Goal: Task Accomplishment & Management: Manage account settings

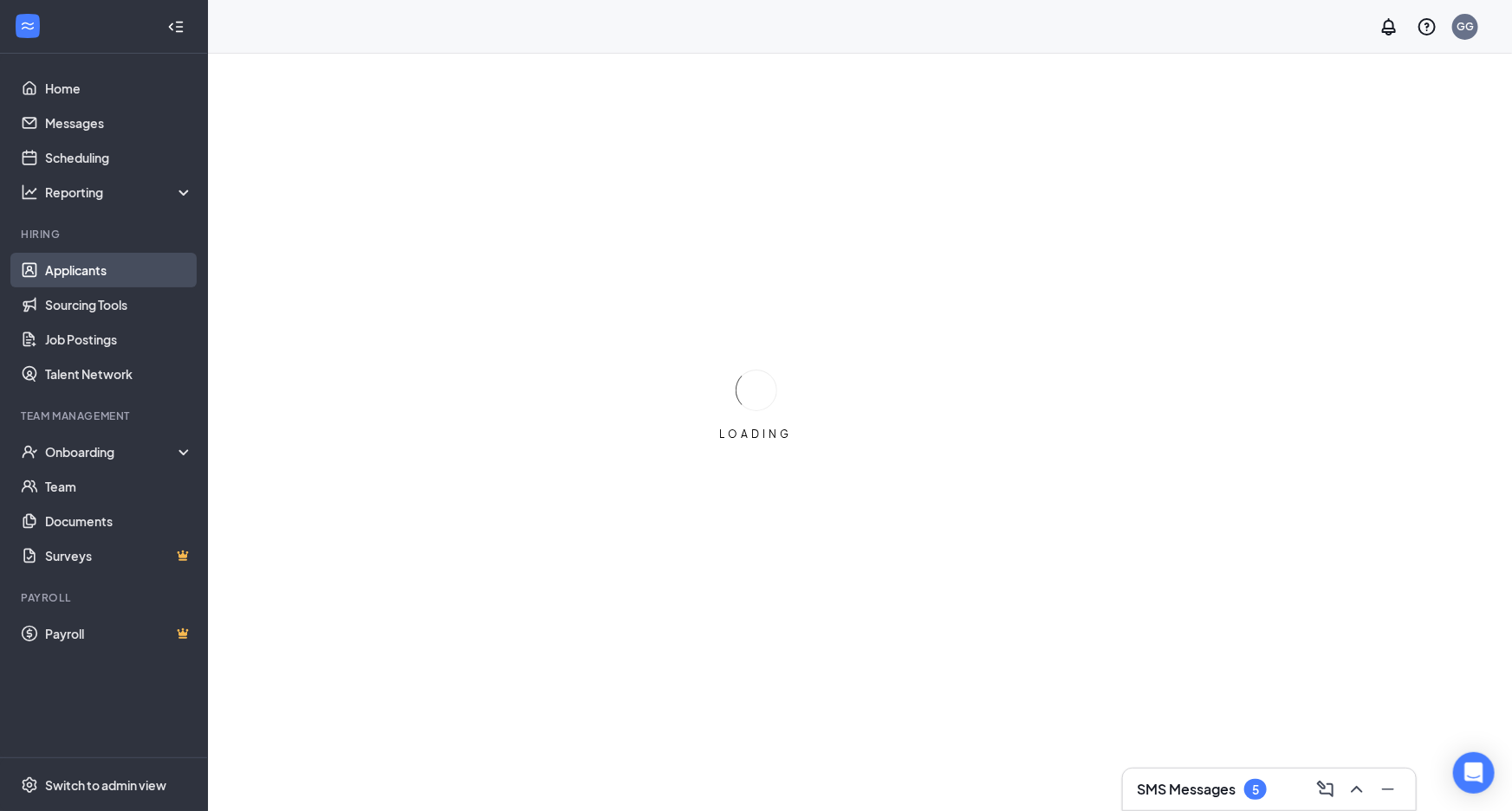
click at [113, 271] on link "Applicants" at bounding box center [119, 270] width 148 height 35
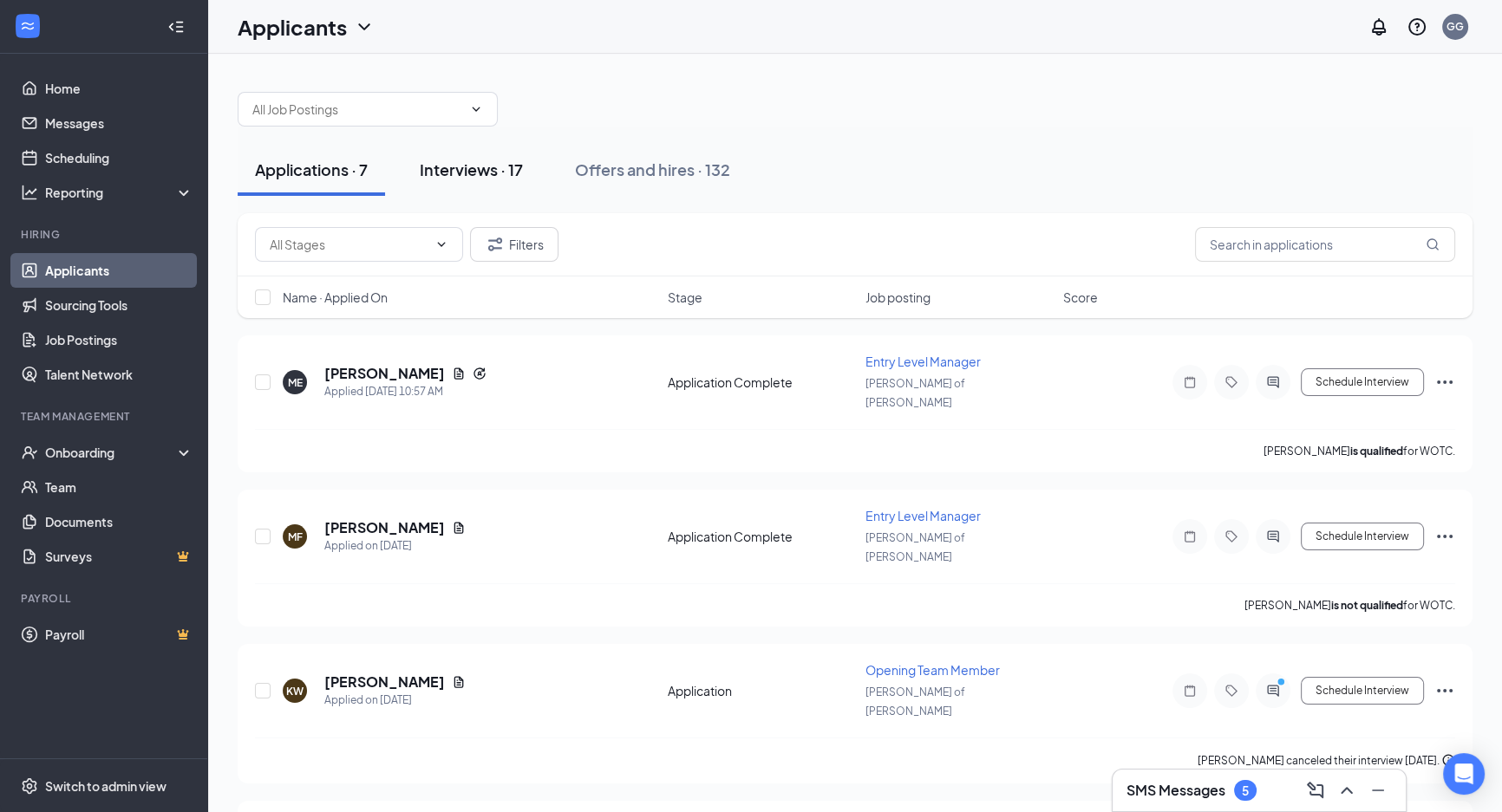
click at [478, 174] on div "Interviews · 17" at bounding box center [471, 169] width 103 height 22
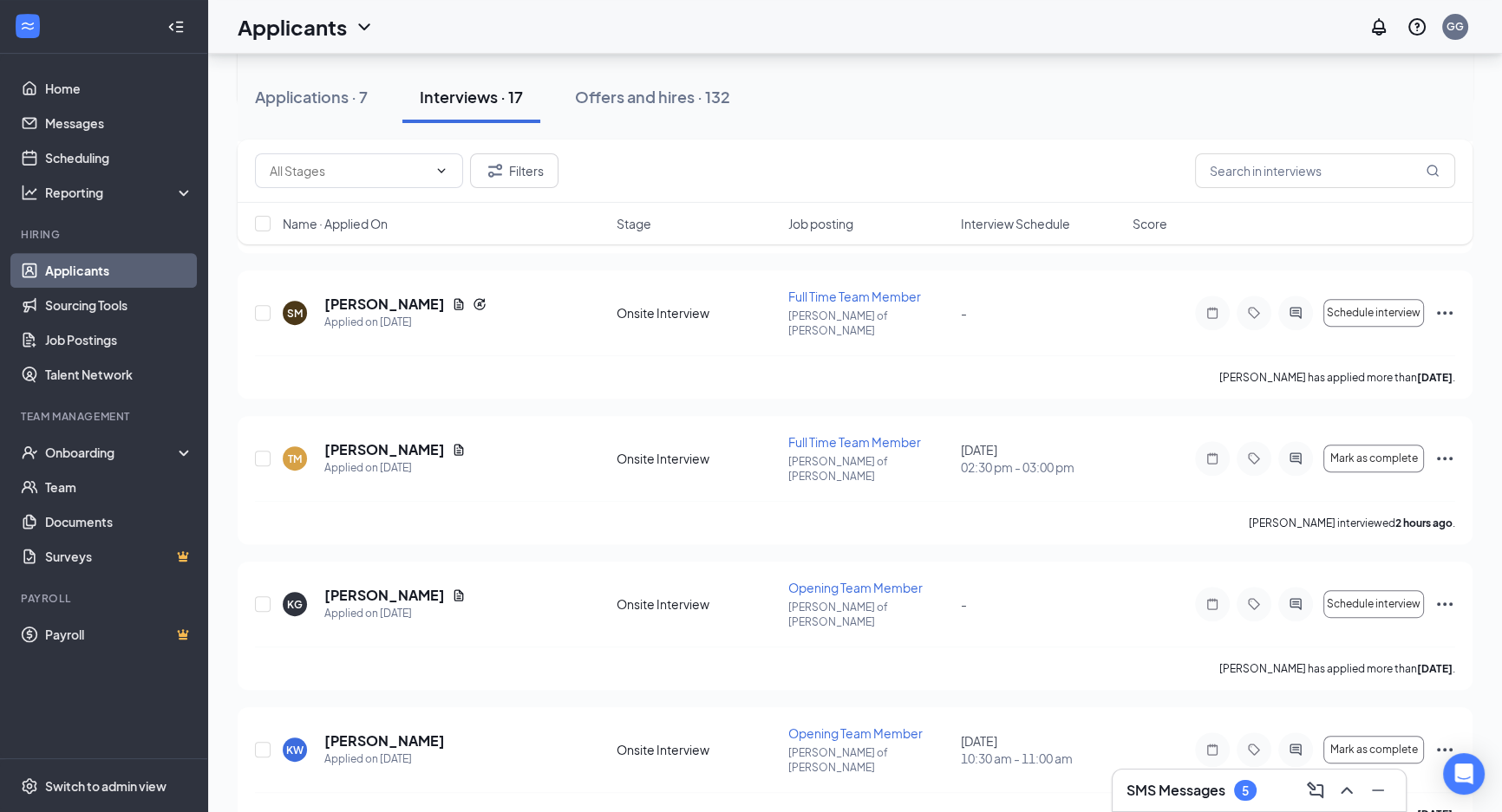
scroll to position [945, 0]
click at [1437, 445] on icon "Ellipses" at bounding box center [1445, 455] width 21 height 21
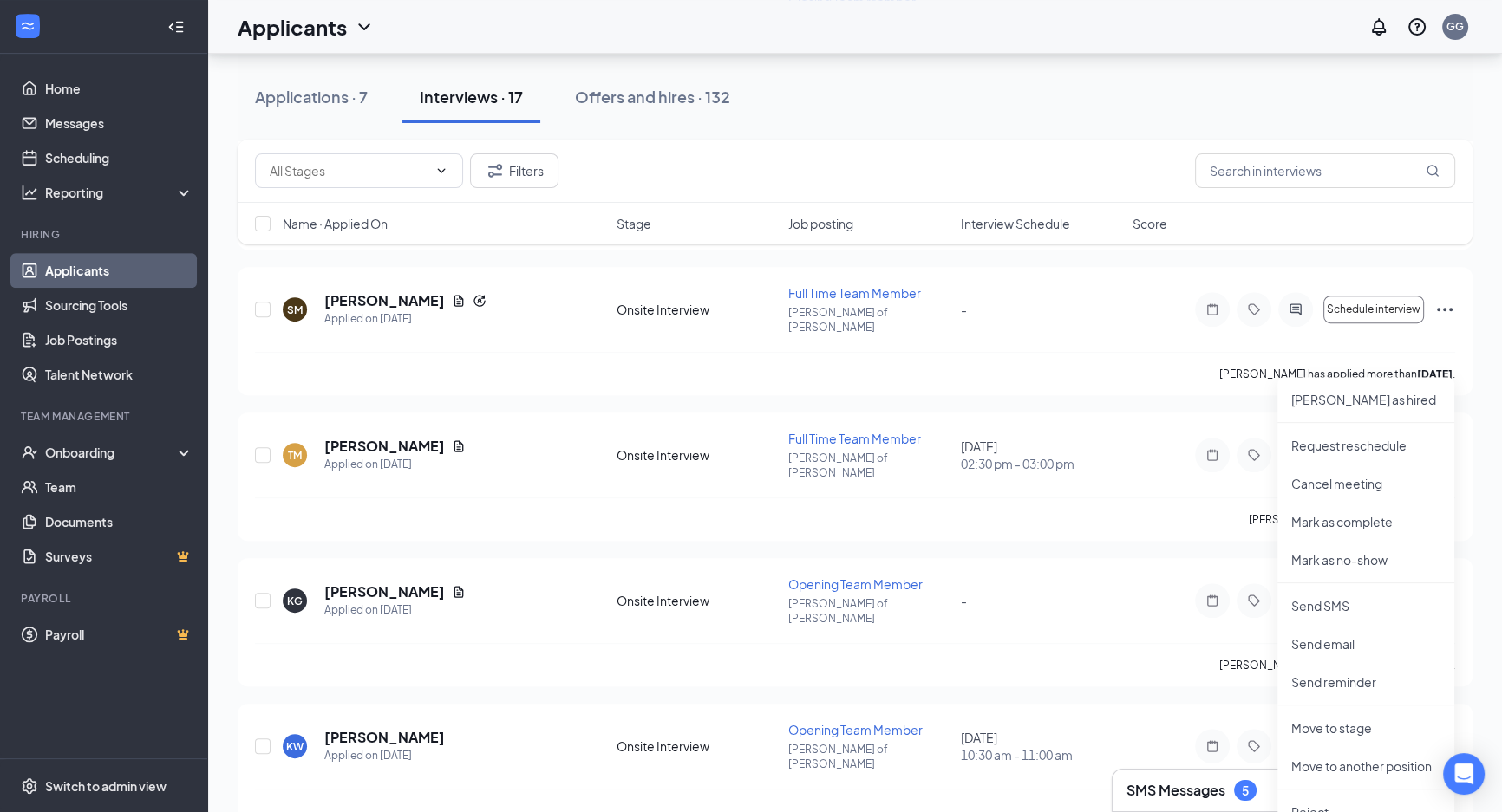
click at [1120, 112] on div "Applications · 7 Interviews · 17 Offers and hires · 132" at bounding box center [854, 97] width 1234 height 52
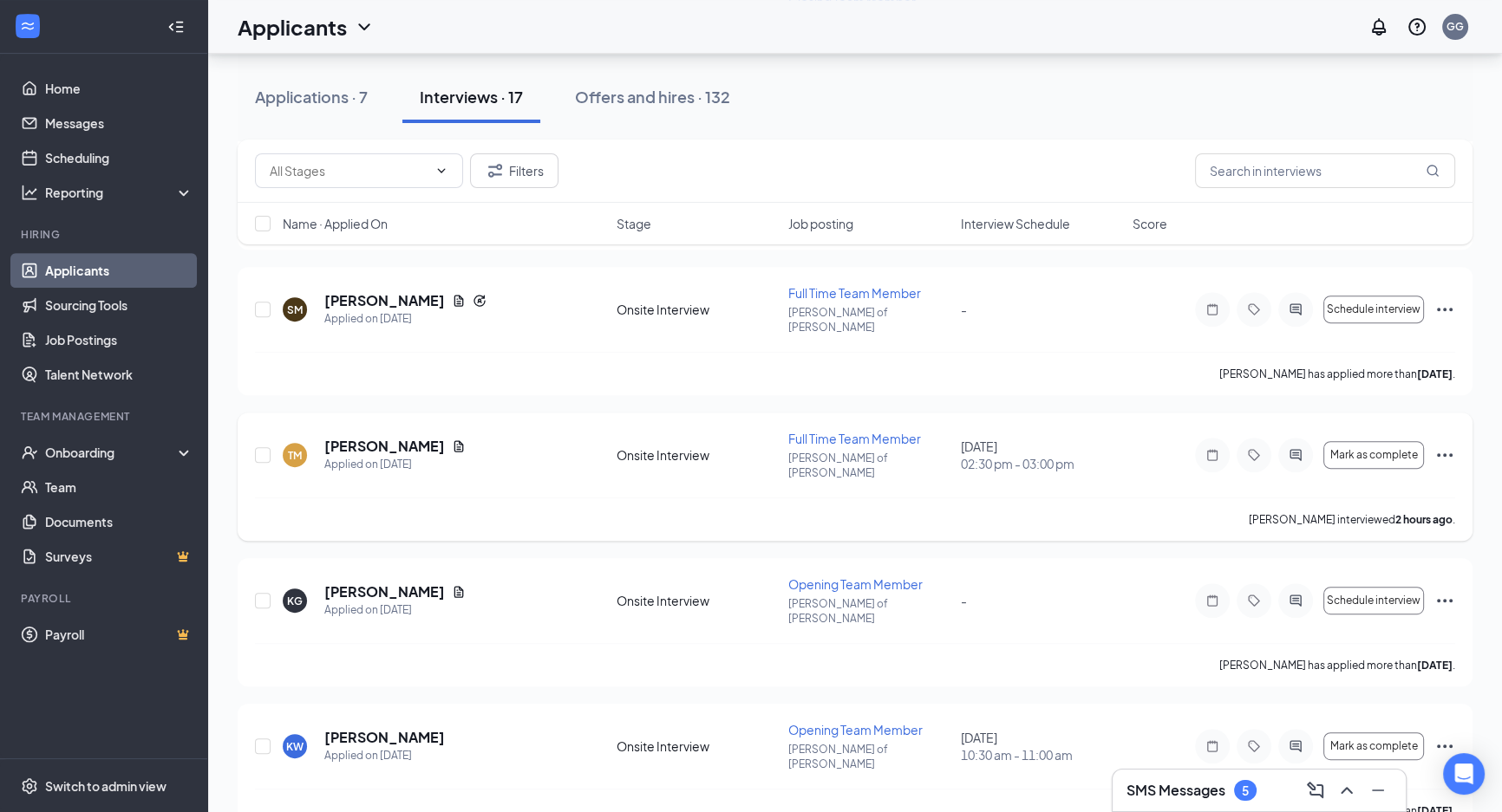
click at [1434, 445] on icon "Ellipses" at bounding box center [1445, 455] width 21 height 21
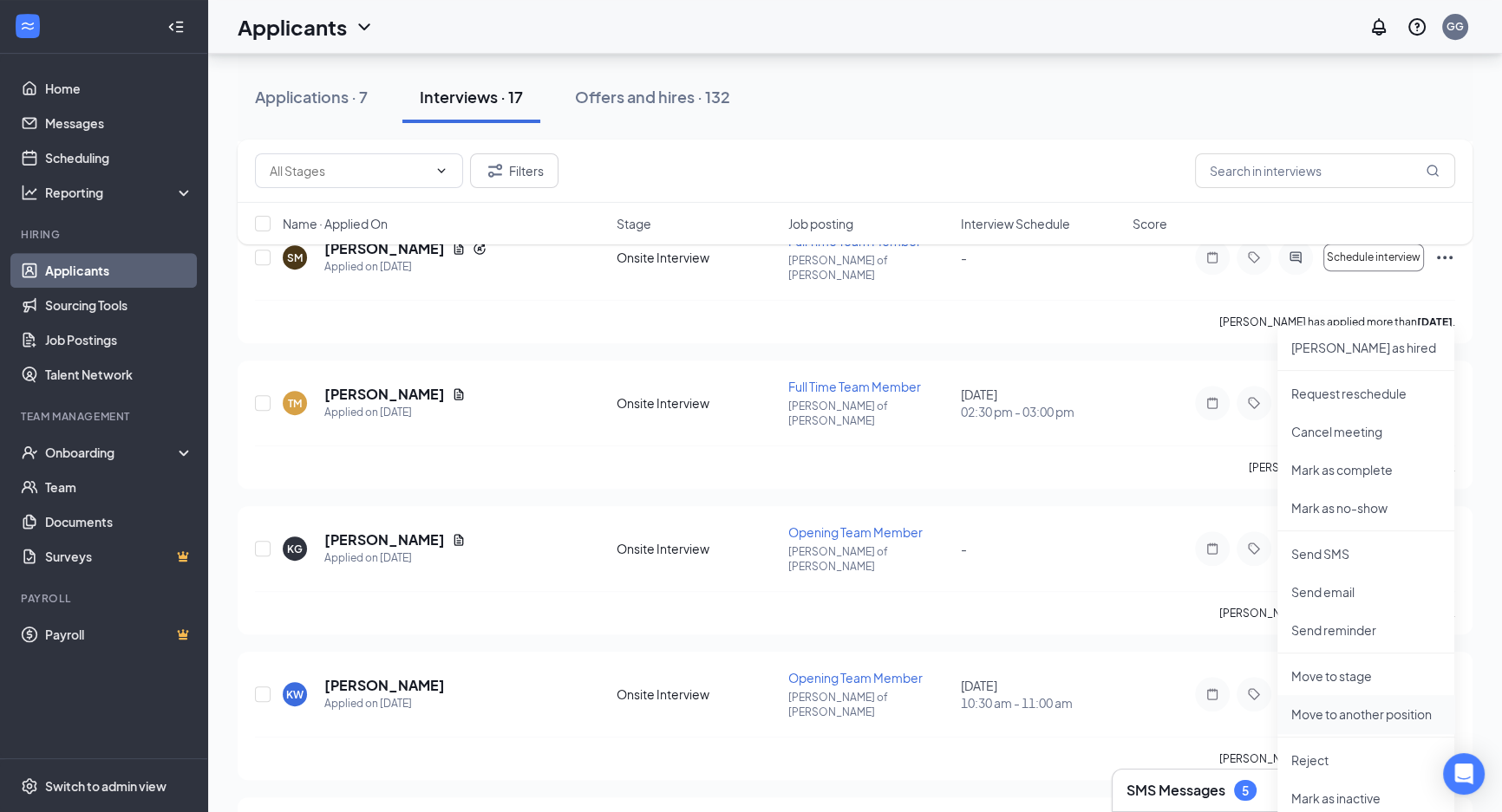
scroll to position [1024, 0]
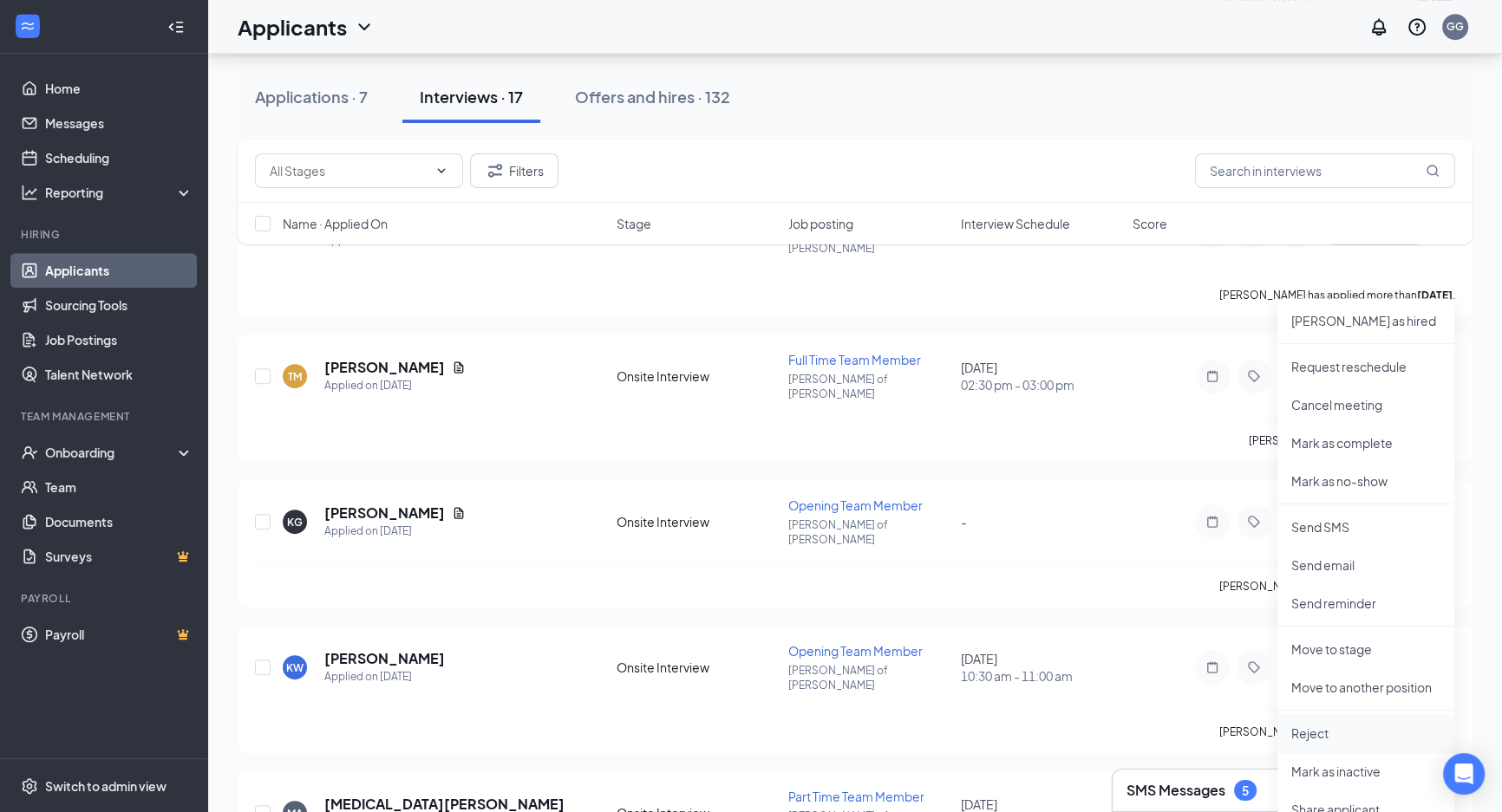
click at [1337, 725] on p "Reject" at bounding box center [1365, 733] width 149 height 17
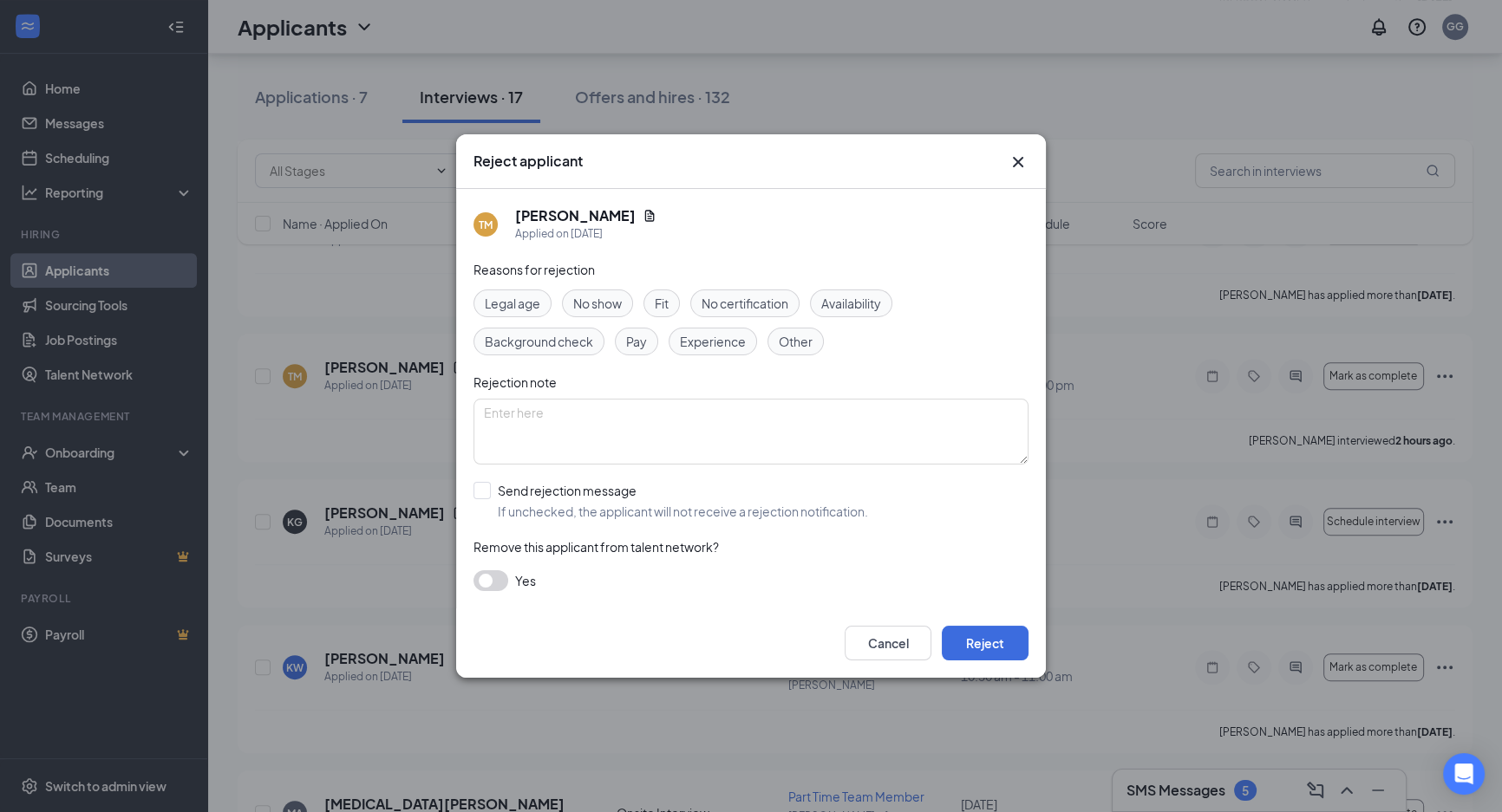
click at [578, 300] on span "No show" at bounding box center [597, 303] width 49 height 19
click at [982, 638] on button "Reject" at bounding box center [985, 643] width 86 height 35
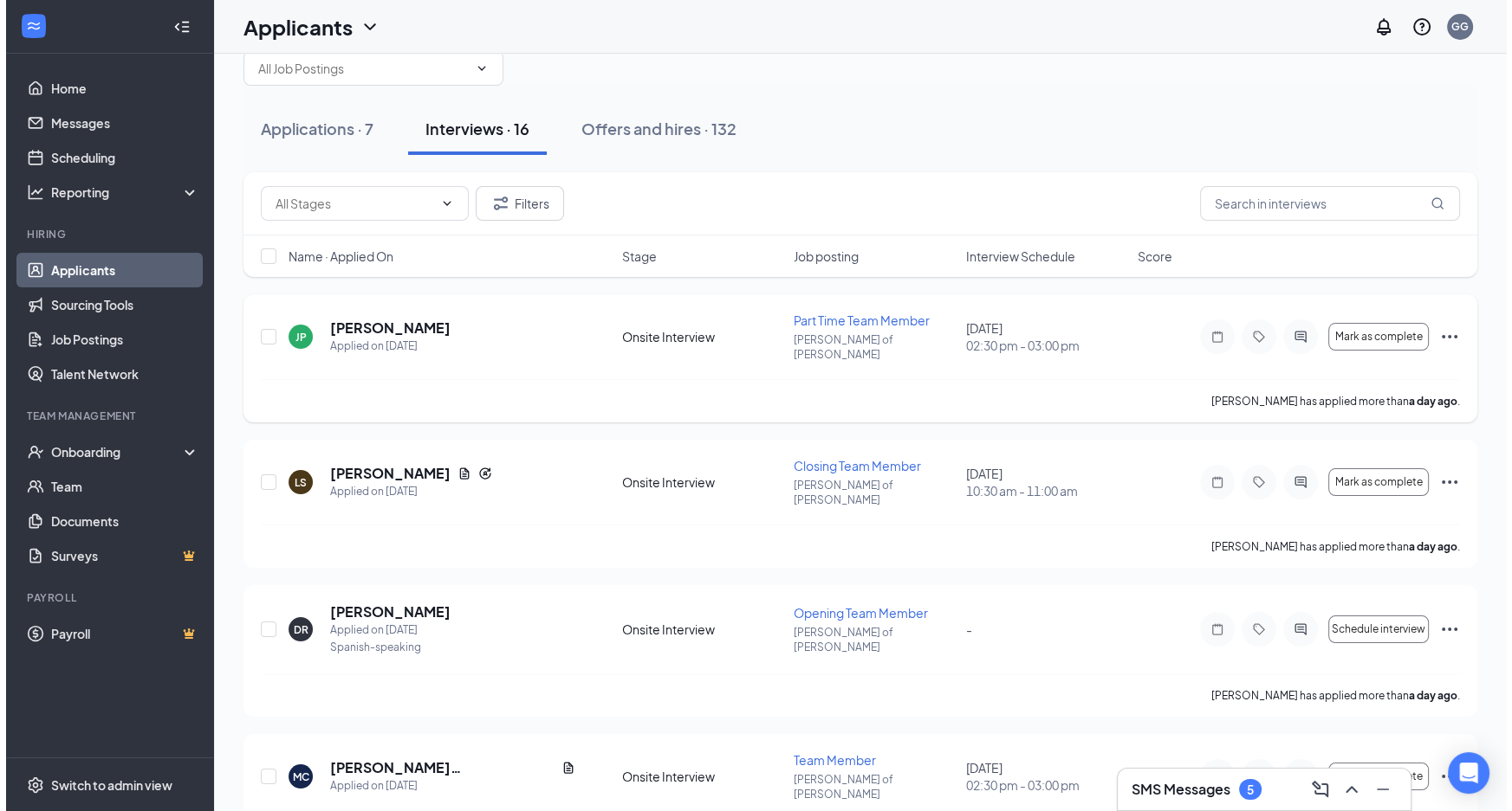
scroll to position [78, 0]
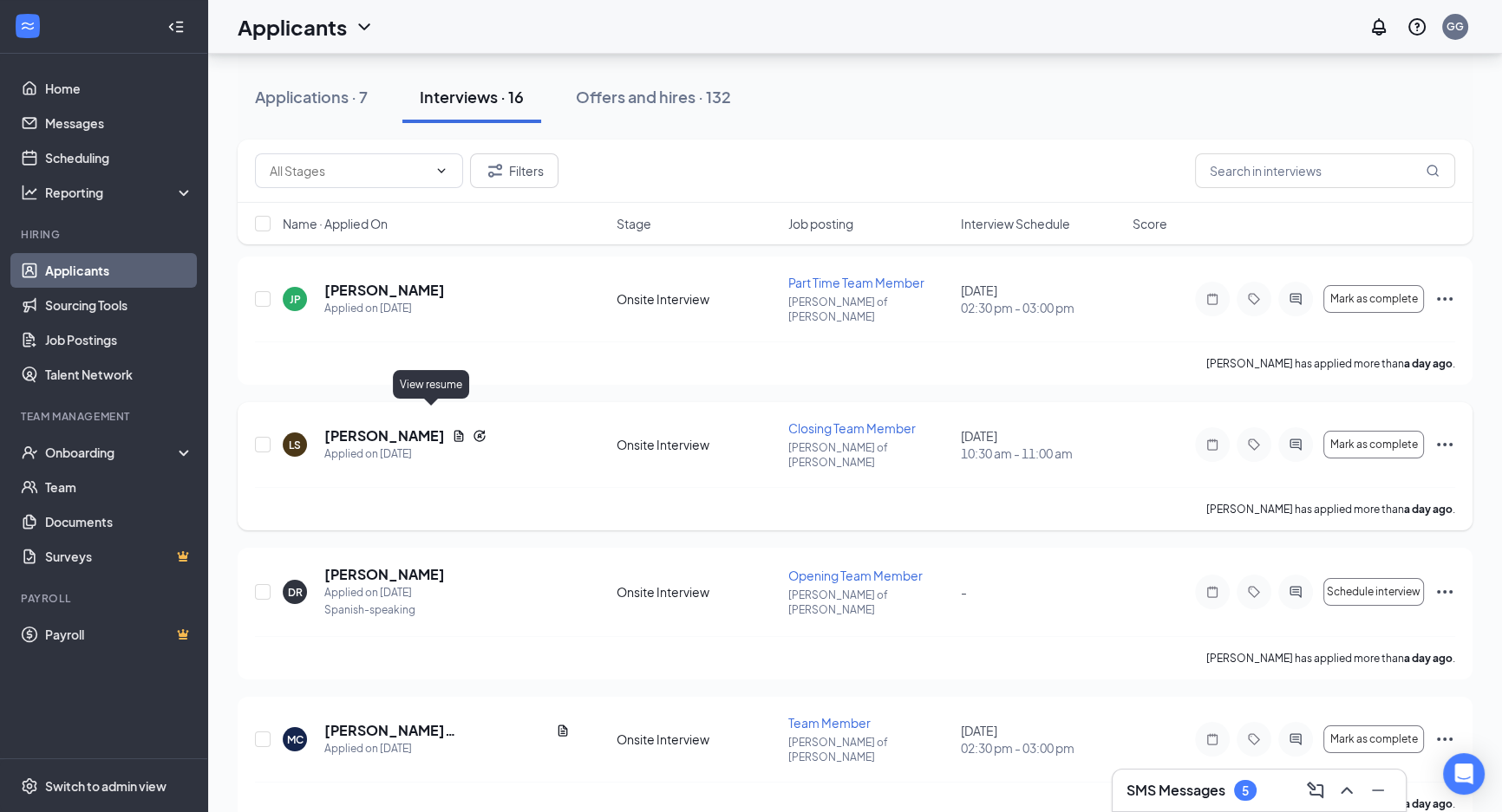
click at [454, 431] on icon "Document" at bounding box center [459, 437] width 9 height 11
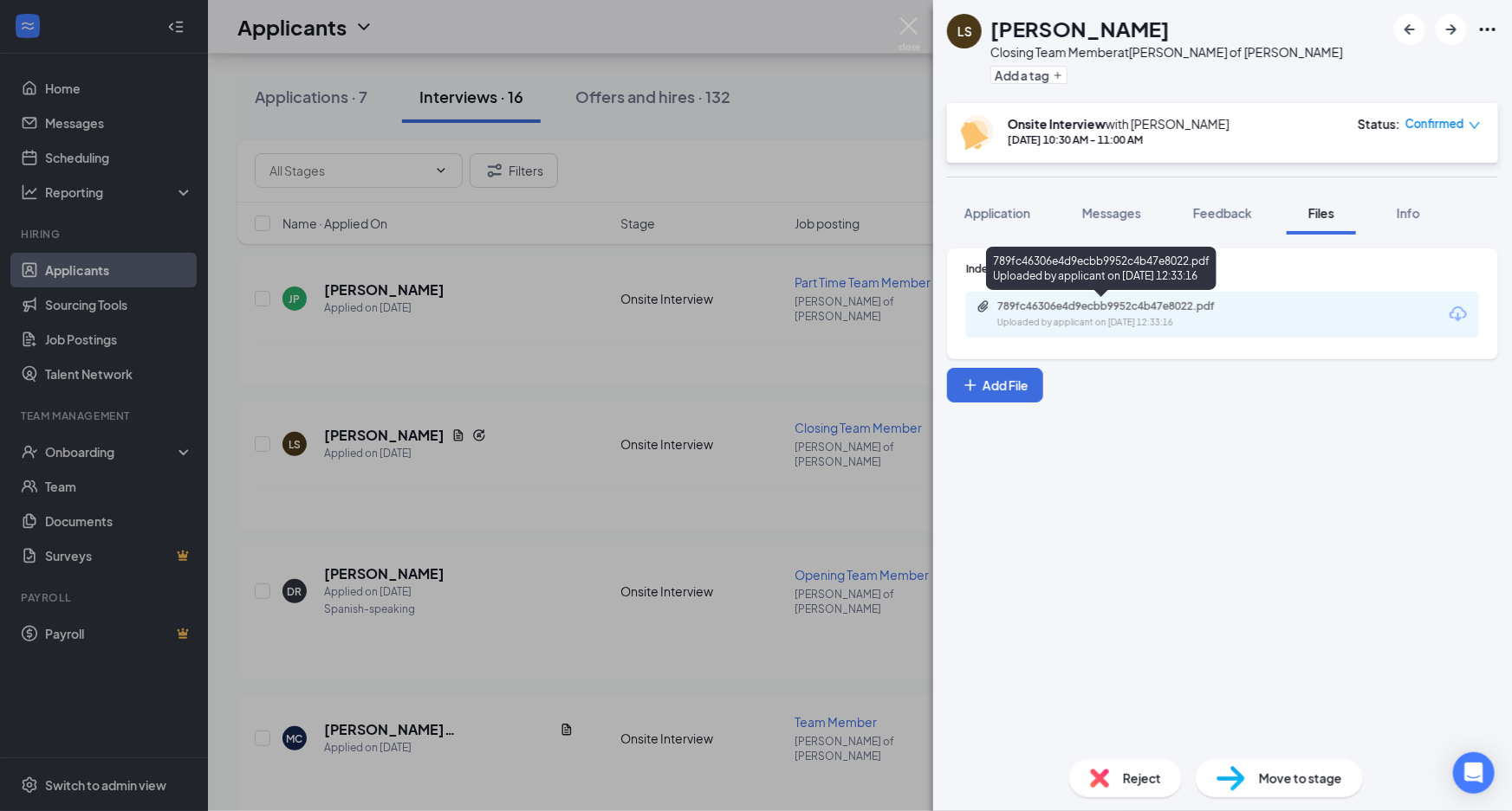
click at [1064, 300] on div "789fc46306e4d9ecbb9952c4b47e8022.pdf" at bounding box center [1118, 307] width 243 height 14
click at [1011, 204] on div "Application" at bounding box center [997, 213] width 66 height 17
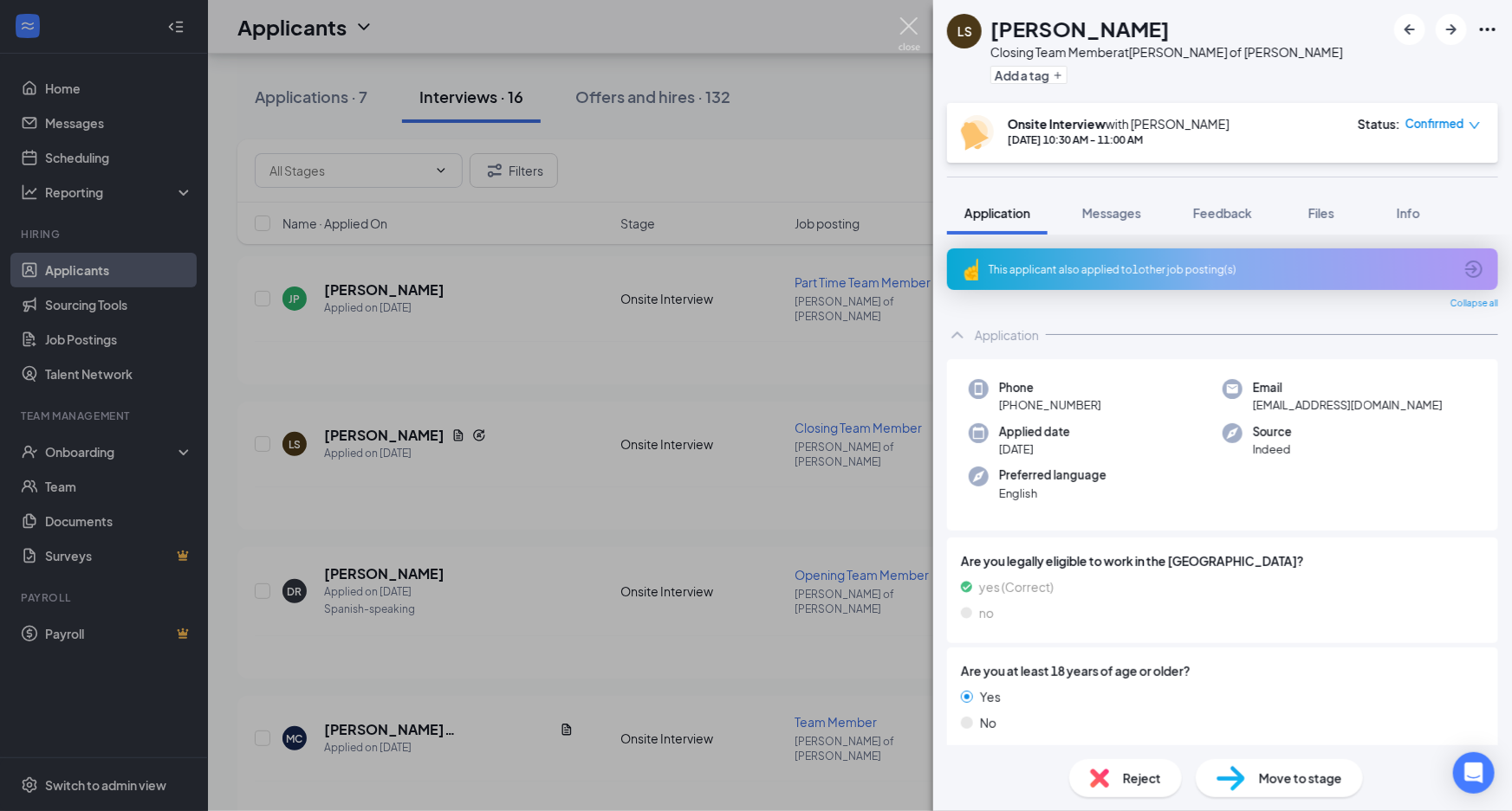
click at [902, 30] on img at bounding box center [909, 34] width 22 height 34
